Goal: Check status: Check status

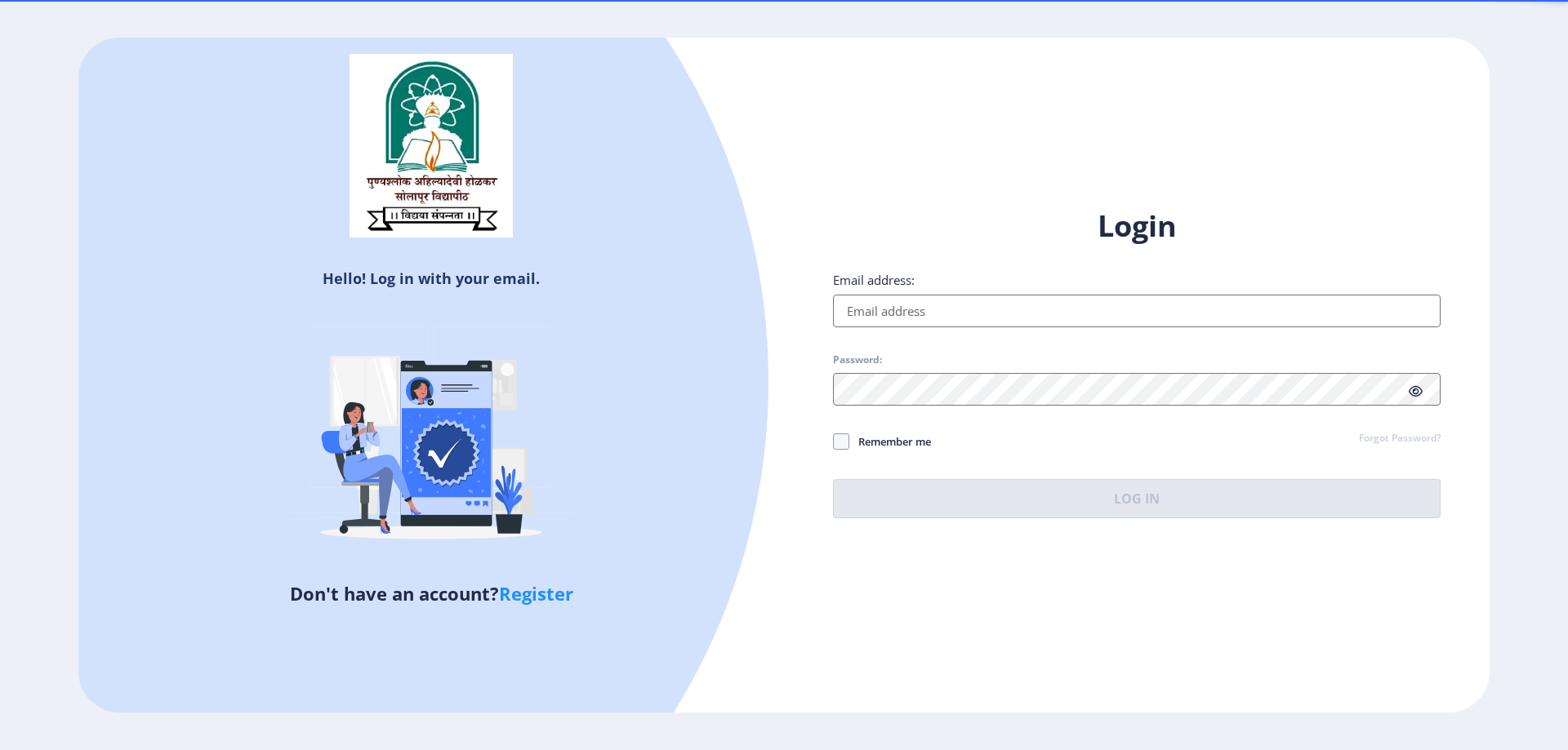
click at [929, 310] on input "Email address:" at bounding box center [1137, 310] width 608 height 32
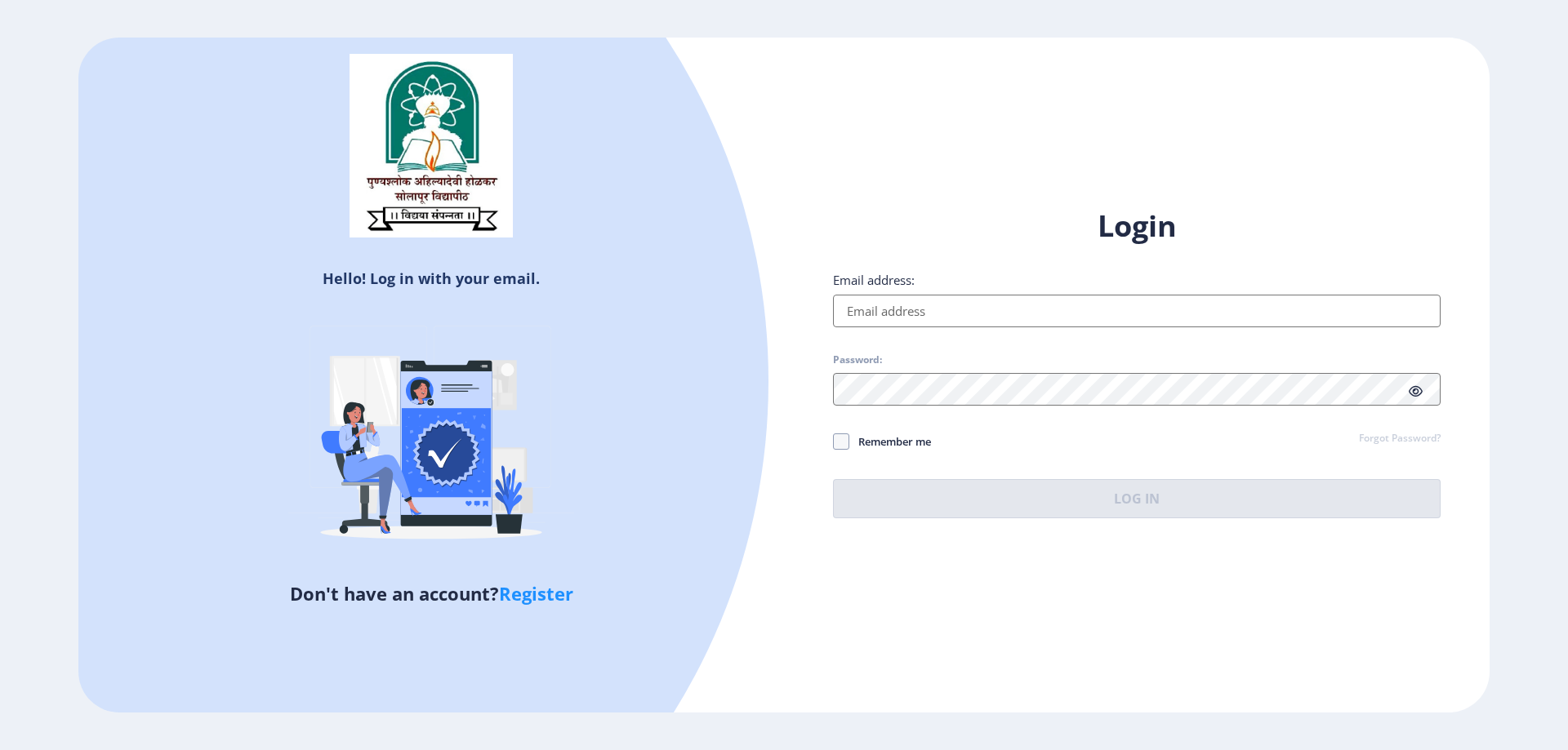
type input "[EMAIL_ADDRESS][DOMAIN_NAME]"
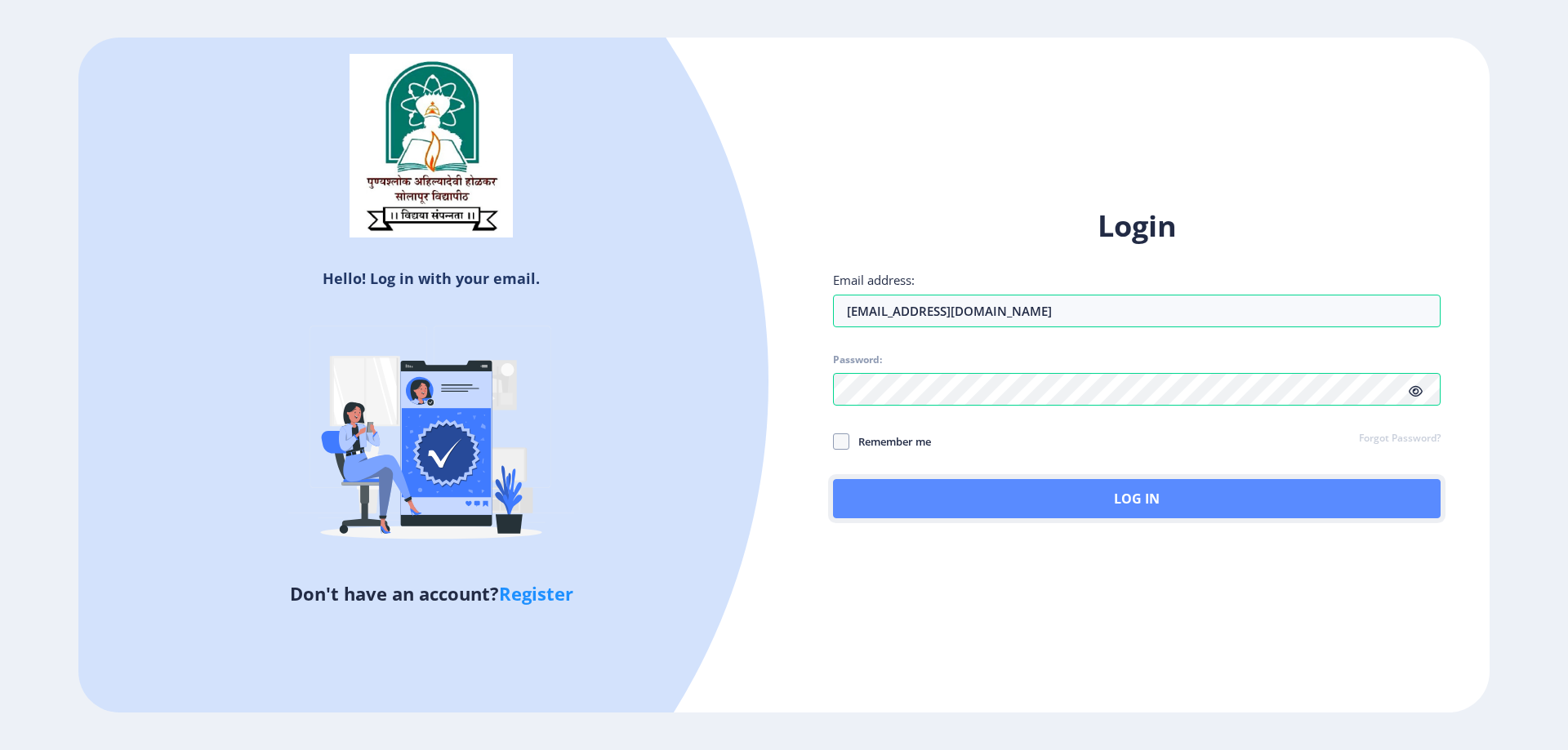
click at [1025, 491] on button "Log In" at bounding box center [1137, 498] width 608 height 39
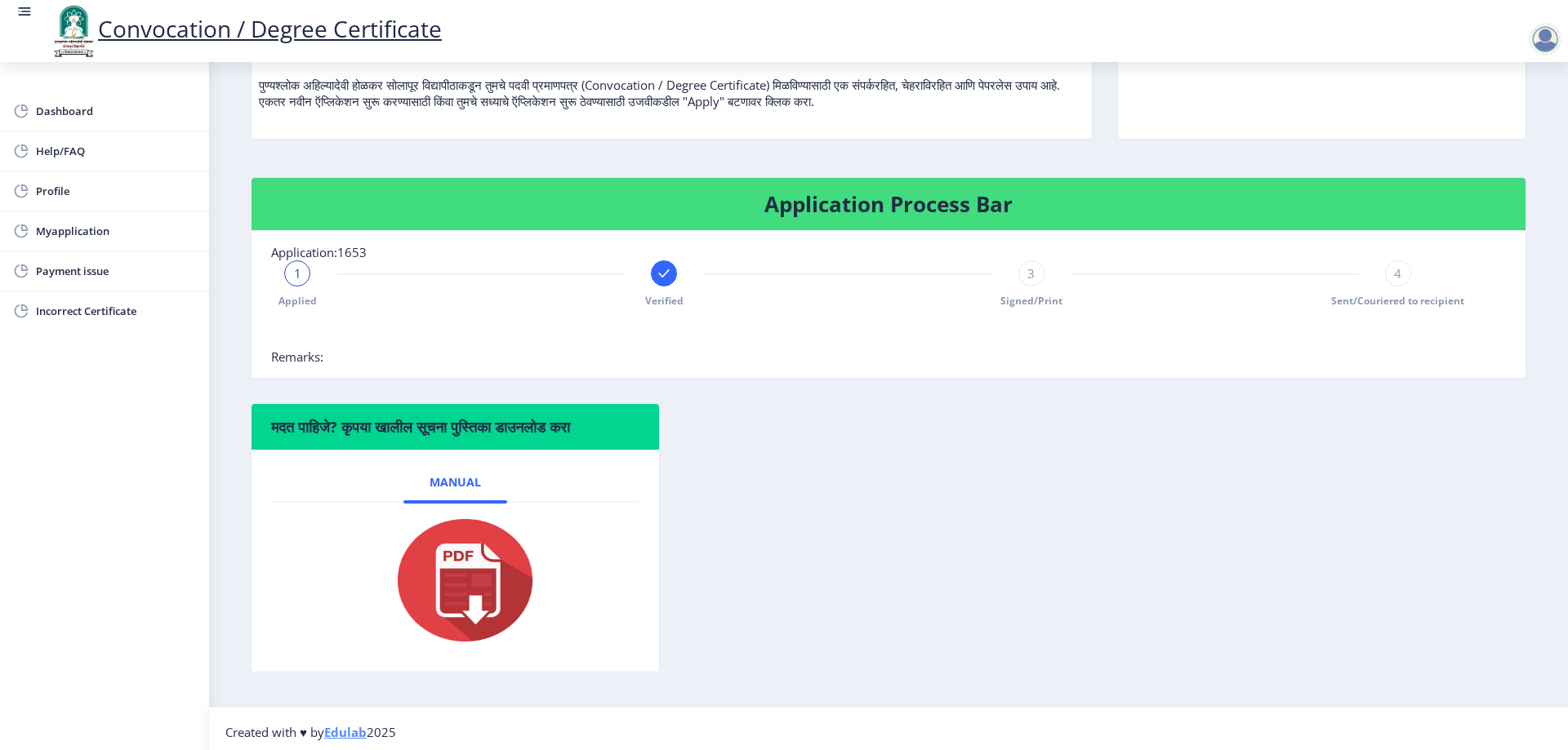
scroll to position [205, 0]
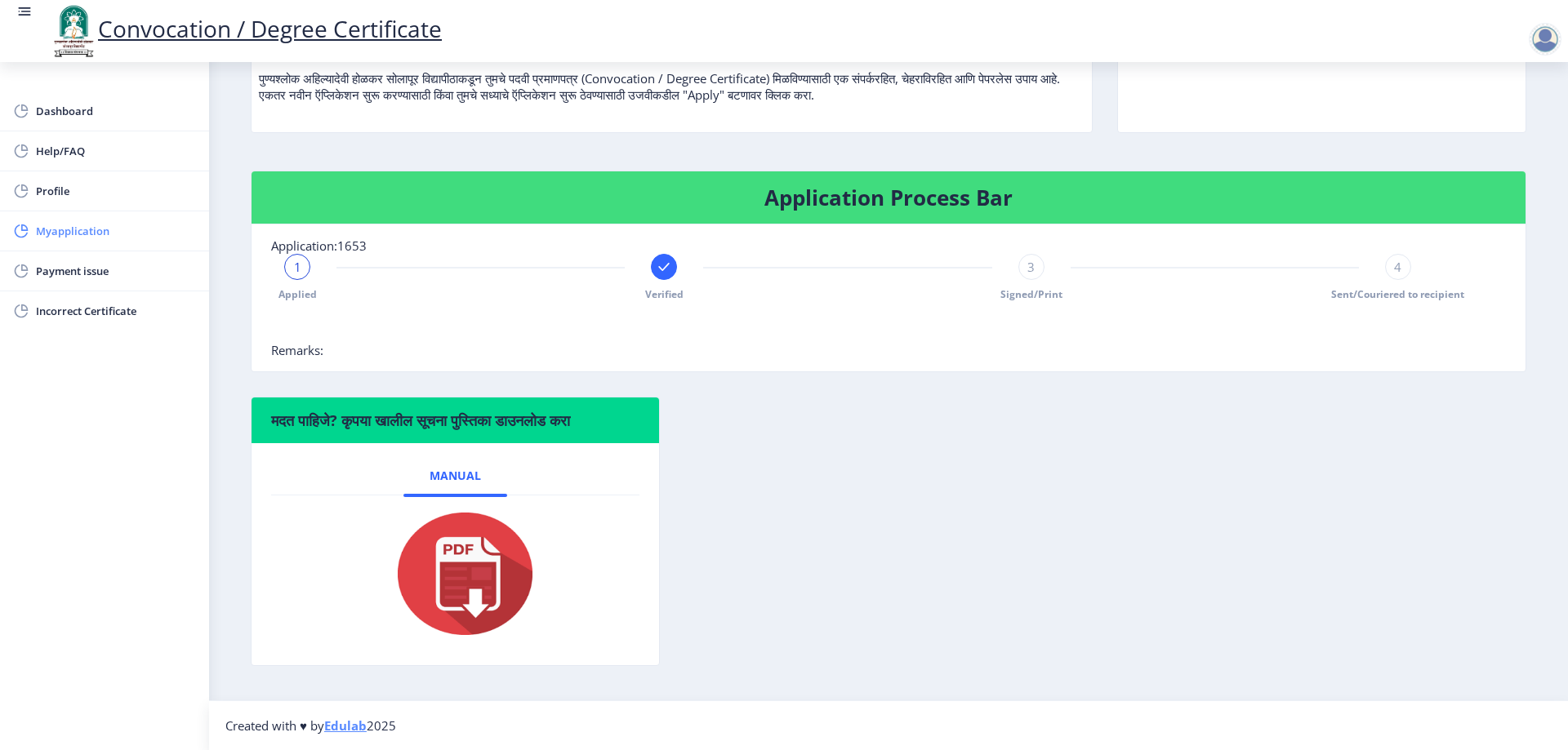
click at [75, 224] on span "Myapplication" at bounding box center [115, 231] width 160 height 20
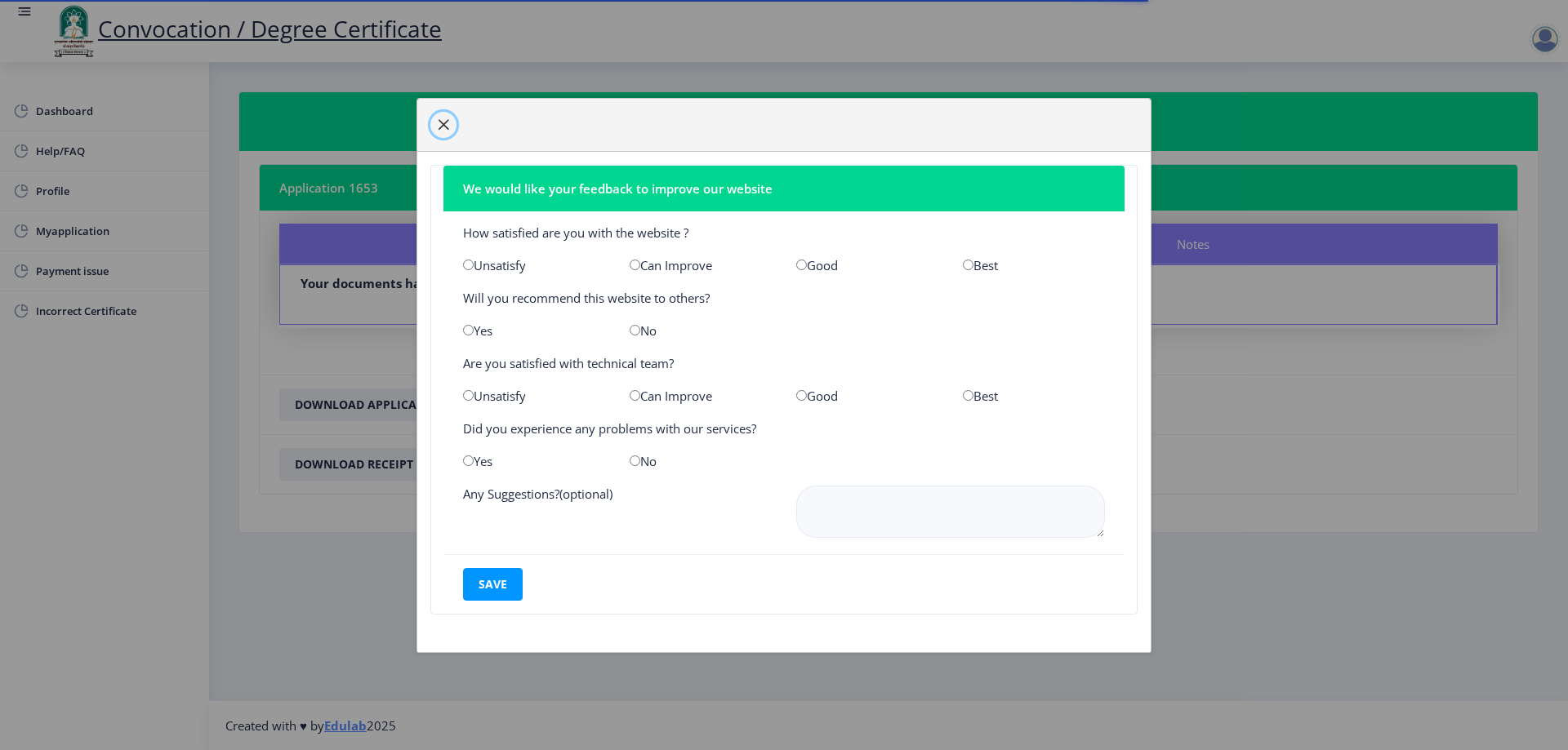
click at [442, 127] on span "button" at bounding box center [444, 125] width 13 height 13
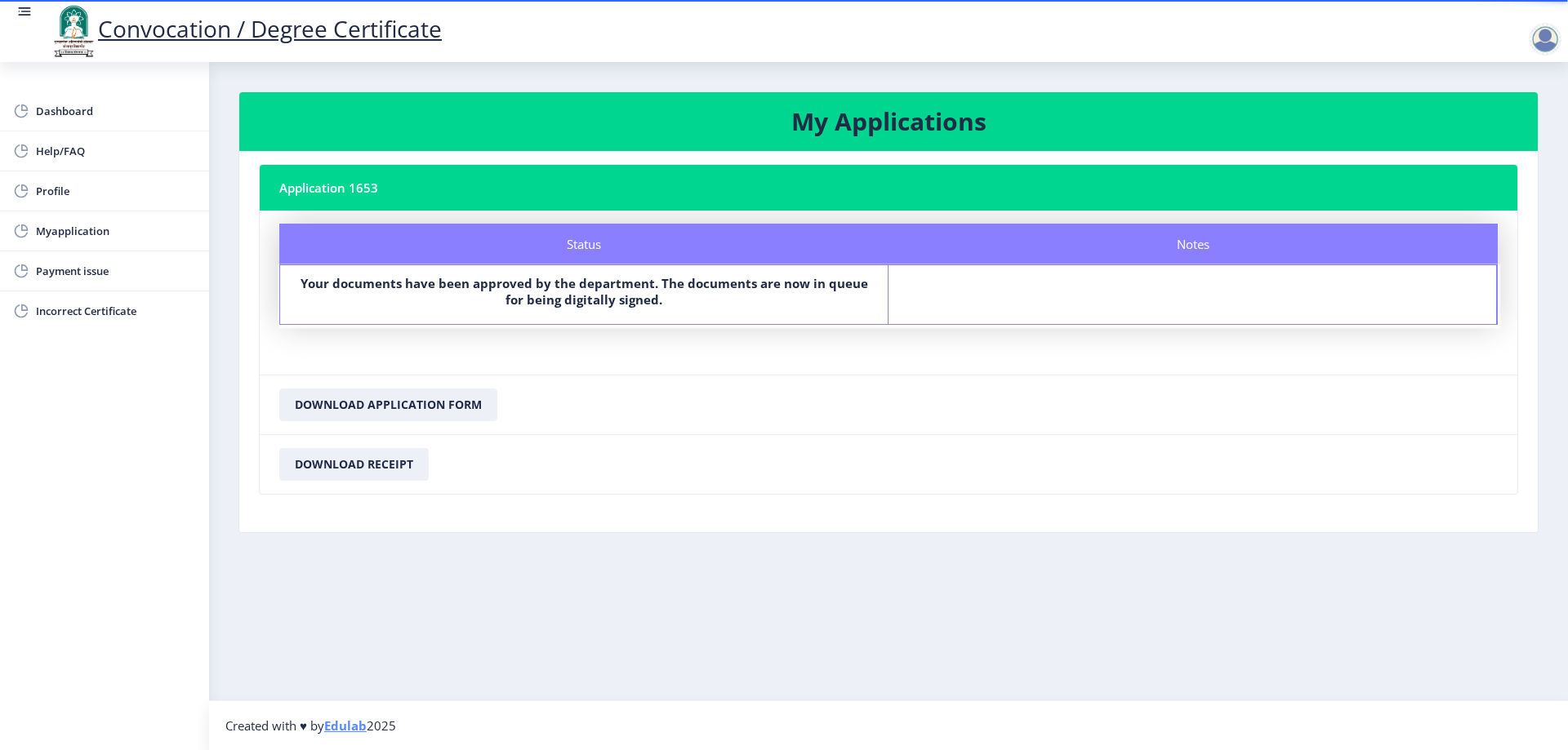
click at [618, 307] on b "Your documents have been approved by the department. The documents are now in q…" at bounding box center [584, 291] width 567 height 32
drag, startPoint x: 1108, startPoint y: 273, endPoint x: 1074, endPoint y: 273, distance: 34.0
click at [1104, 273] on div "Notes" at bounding box center [1192, 295] width 608 height 59
click at [76, 116] on span "Dashboard" at bounding box center [115, 111] width 160 height 20
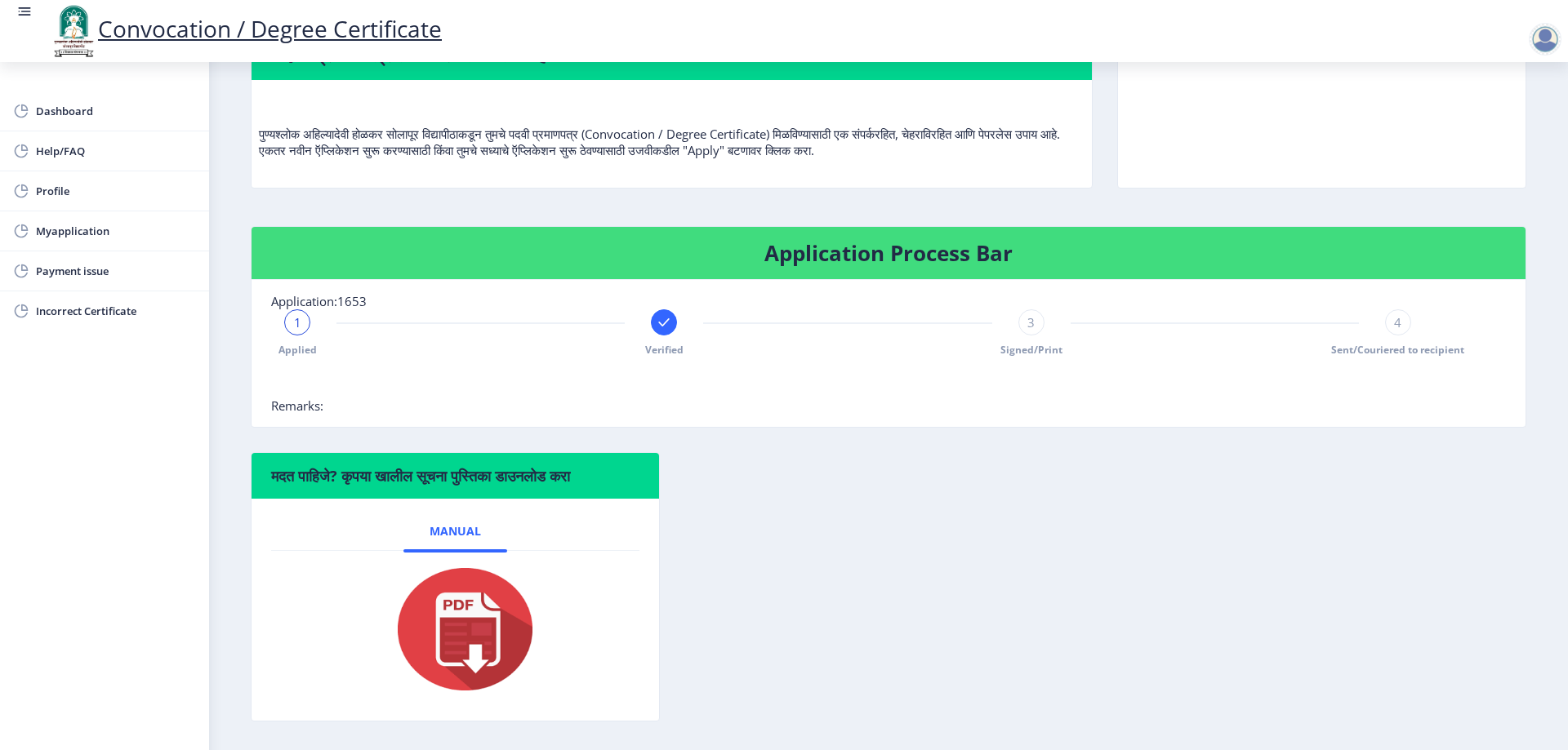
scroll to position [163, 0]
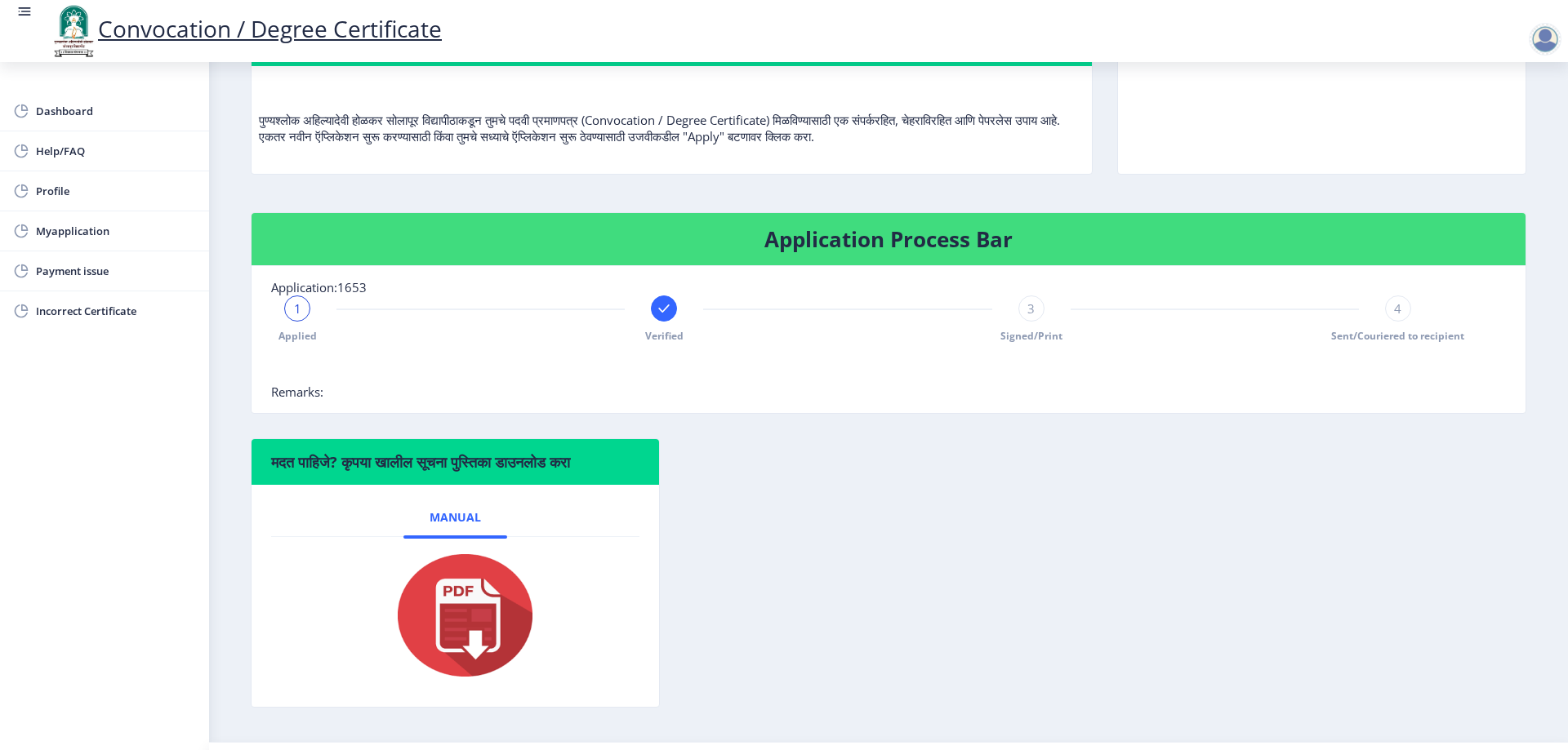
click at [1027, 315] on span "3" at bounding box center [1031, 309] width 7 height 17
click at [1395, 308] on span "4" at bounding box center [1397, 309] width 7 height 17
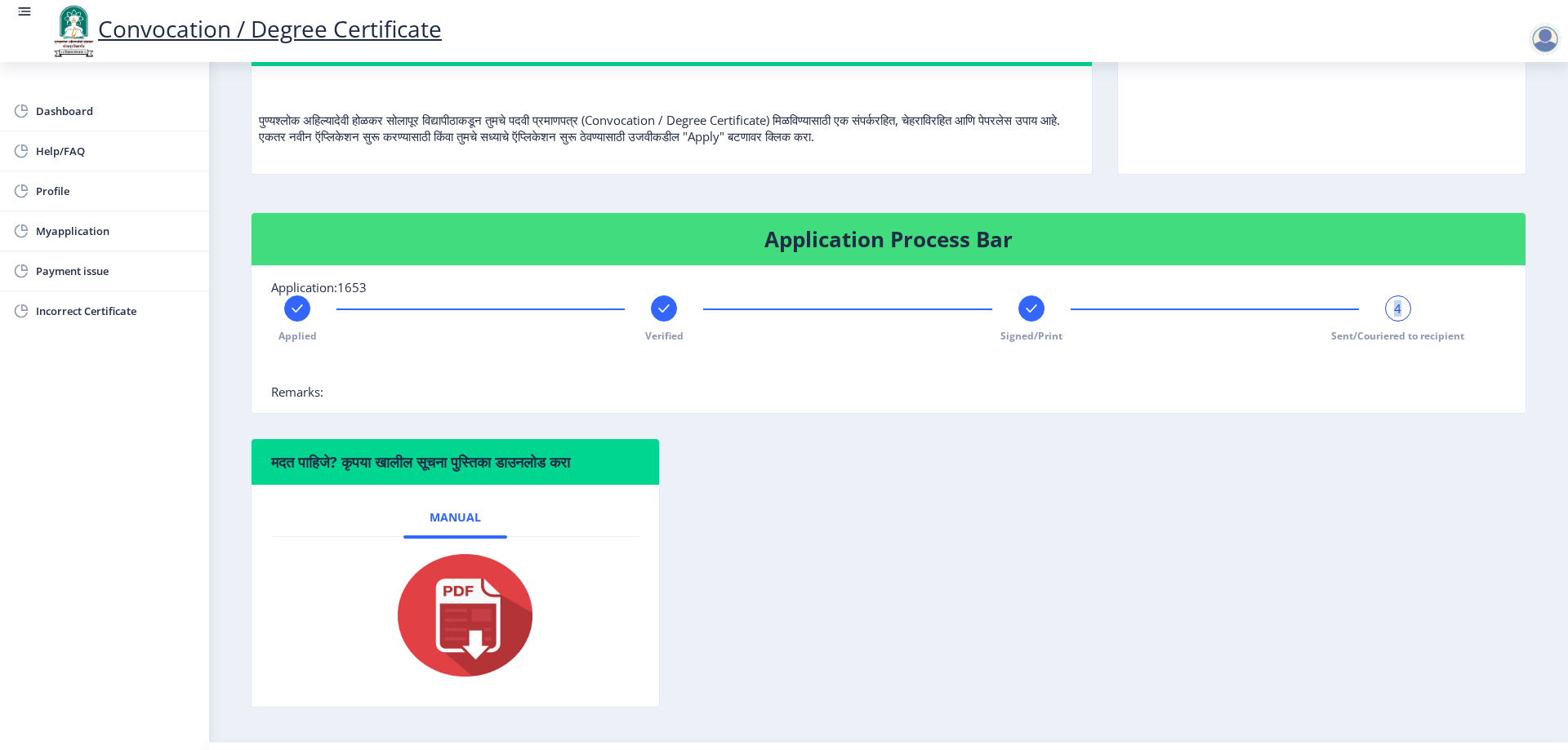
click at [1419, 317] on div "Applied Verified Signed/Print 4 Sent/Couriered to recipient" at bounding box center [847, 319] width 1153 height 47
drag, startPoint x: 1454, startPoint y: 313, endPoint x: 1437, endPoint y: 333, distance: 26.2
click at [1455, 313] on div "Applied Verified Signed/Print 4 Sent/Couriered to recipient" at bounding box center [887, 339] width 1234 height 89
click at [1334, 365] on div at bounding box center [847, 367] width 1153 height 32
click at [291, 313] on rect at bounding box center [297, 309] width 17 height 17
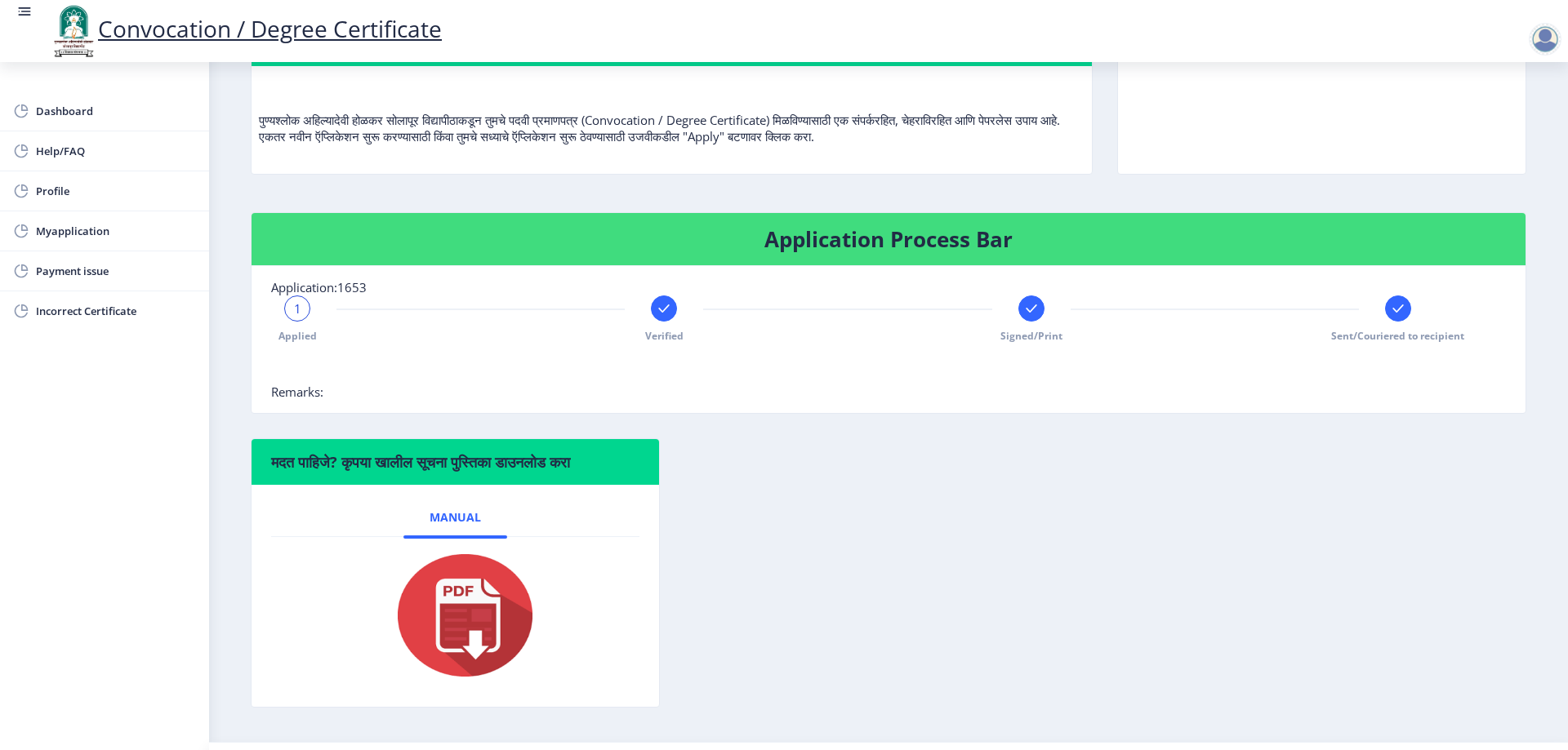
click at [291, 326] on div "1 Applied" at bounding box center [297, 319] width 26 height 47
drag, startPoint x: 671, startPoint y: 305, endPoint x: 684, endPoint y: 305, distance: 13.0
click at [671, 306] on div at bounding box center [664, 309] width 26 height 26
drag, startPoint x: 1041, startPoint y: 305, endPoint x: 1116, endPoint y: 306, distance: 75.0
click at [1041, 306] on div "Applied 2 Verified Signed/Print Sent/Couriered to recipient" at bounding box center [847, 319] width 1153 height 47
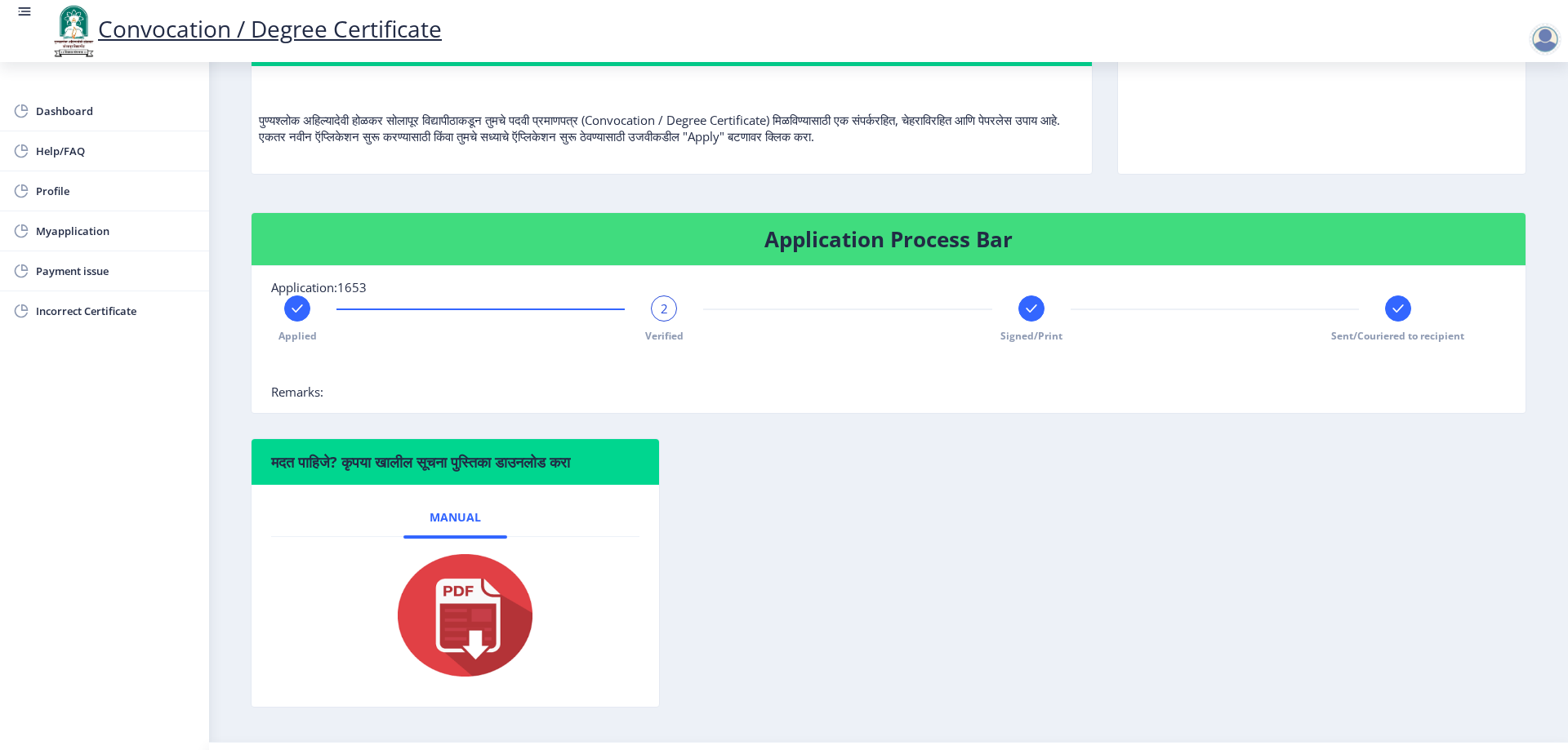
click at [1393, 313] on rect at bounding box center [1398, 309] width 17 height 17
drag, startPoint x: 1013, startPoint y: 318, endPoint x: 1037, endPoint y: 315, distance: 24.2
click at [1028, 316] on div "Applied Verified Signed/Print 4 Sent/Couriered to recipient" at bounding box center [847, 319] width 1153 height 47
drag, startPoint x: 1411, startPoint y: 312, endPoint x: 1402, endPoint y: 317, distance: 10.3
click at [1402, 317] on div "Applied Verified Signed/Print 4 Sent/Couriered to recipient" at bounding box center [847, 319] width 1153 height 47
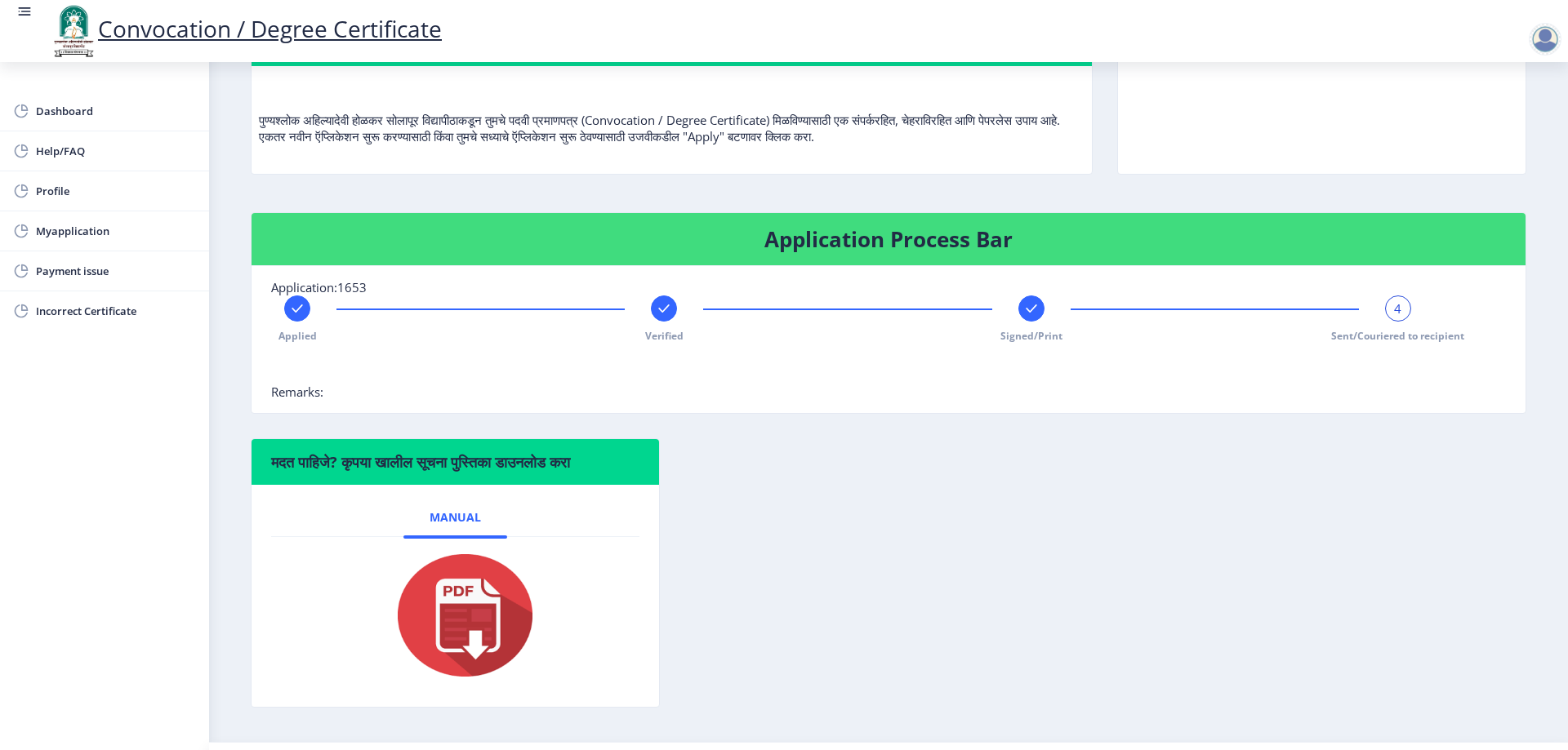
drag, startPoint x: 1402, startPoint y: 317, endPoint x: 1390, endPoint y: 318, distance: 12.0
click at [1397, 318] on div "4" at bounding box center [1398, 309] width 26 height 26
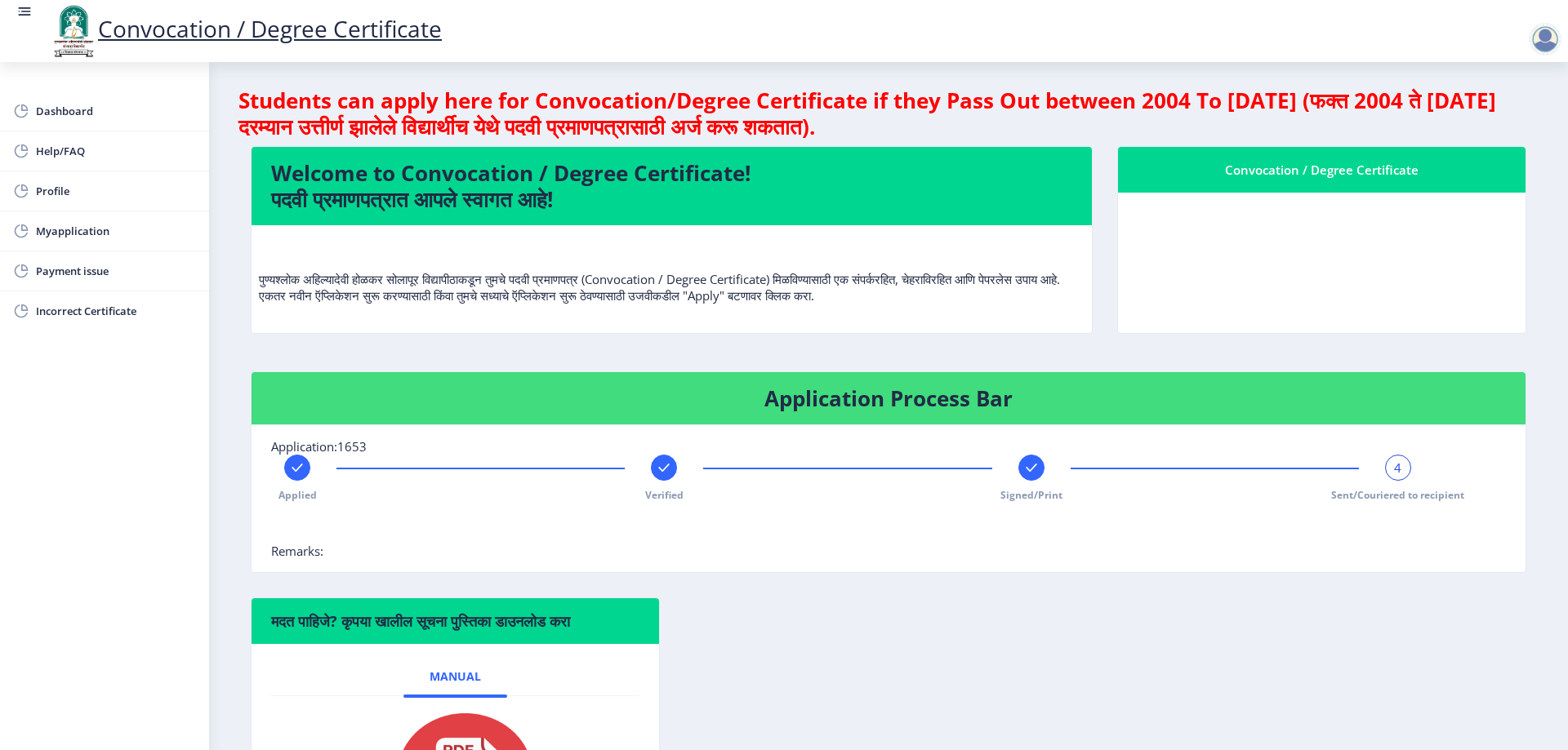
scroll to position [0, 0]
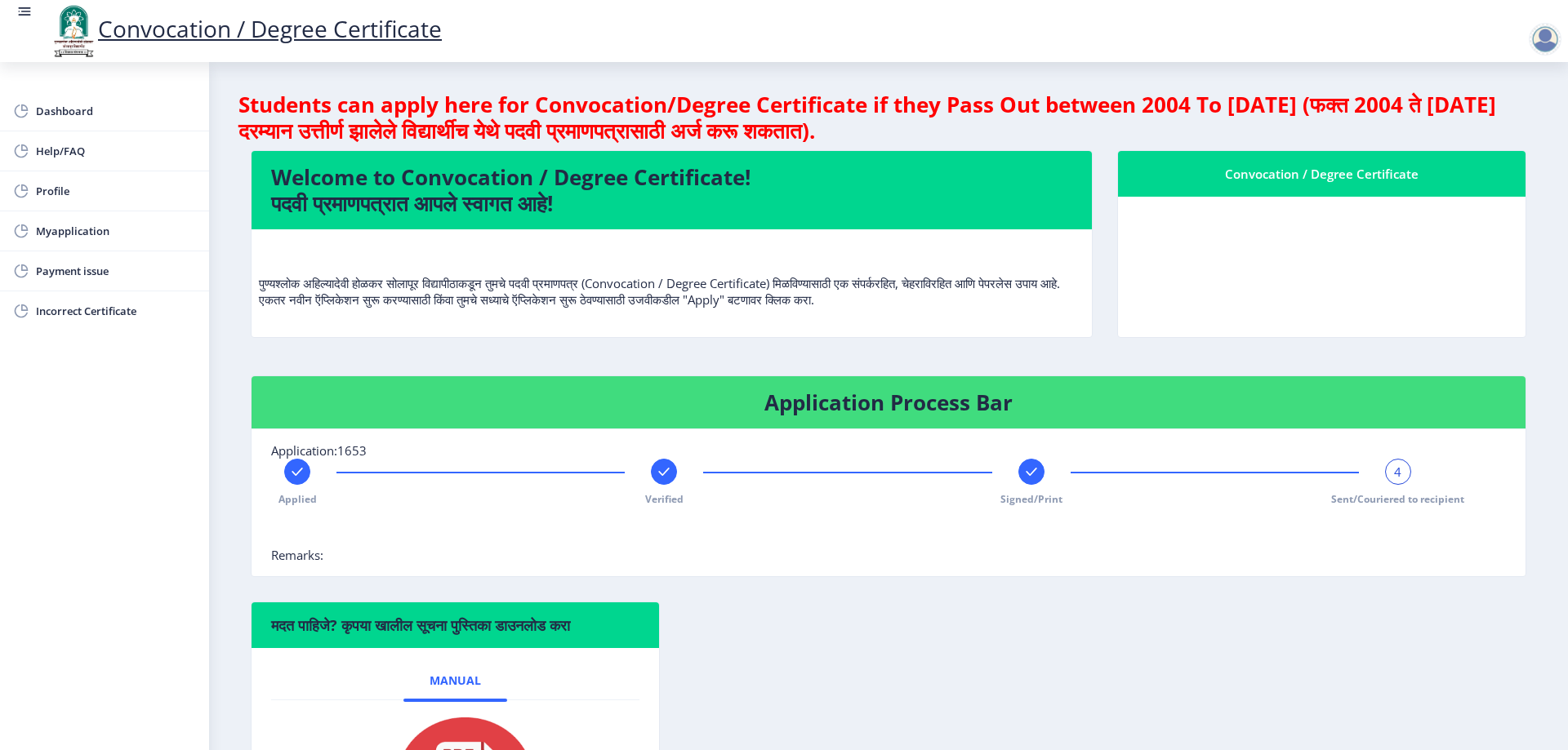
click at [1537, 41] on div at bounding box center [1544, 39] width 32 height 32
click at [1476, 124] on span "Log out" at bounding box center [1503, 127] width 104 height 20
